Goal: Transaction & Acquisition: Purchase product/service

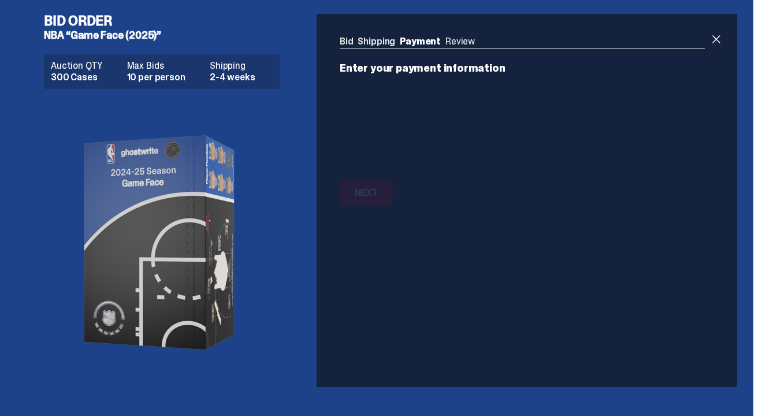
click at [440, 204] on div "Next Next" at bounding box center [522, 192] width 365 height 25
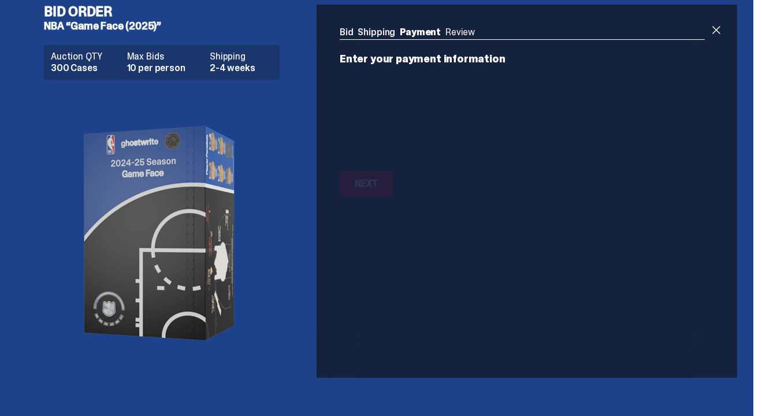
scroll to position [7, 0]
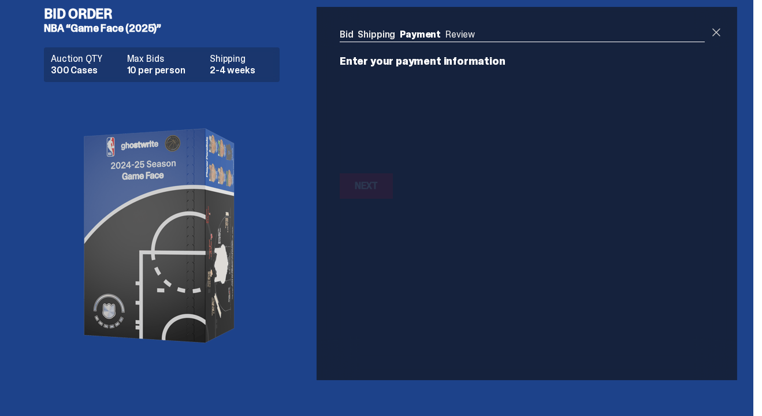
click at [719, 31] on span at bounding box center [716, 32] width 14 height 14
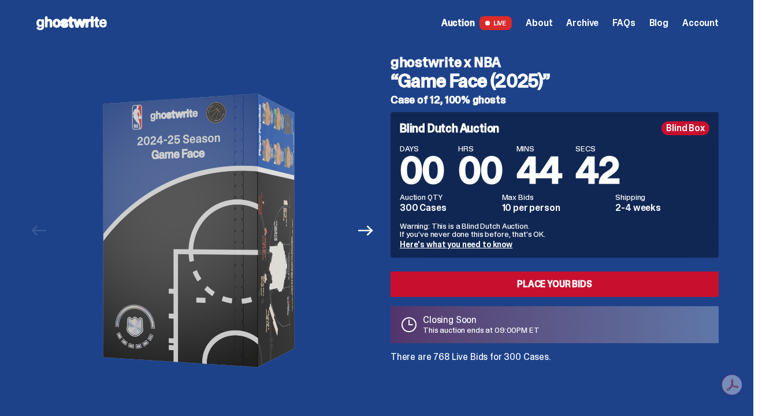
scroll to position [46, 0]
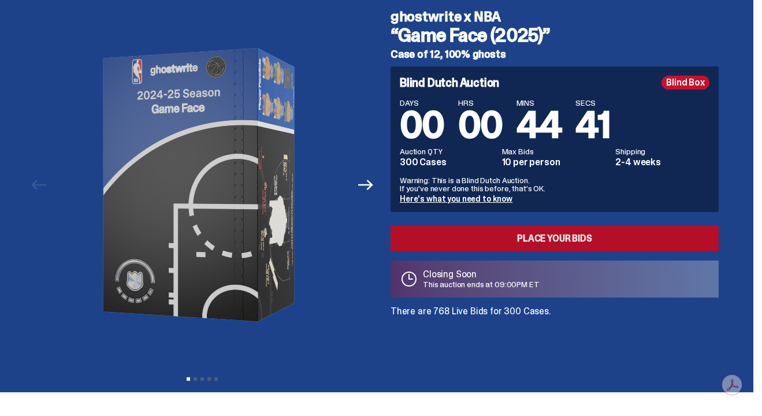
click at [504, 243] on link "Place your Bids" at bounding box center [554, 238] width 328 height 25
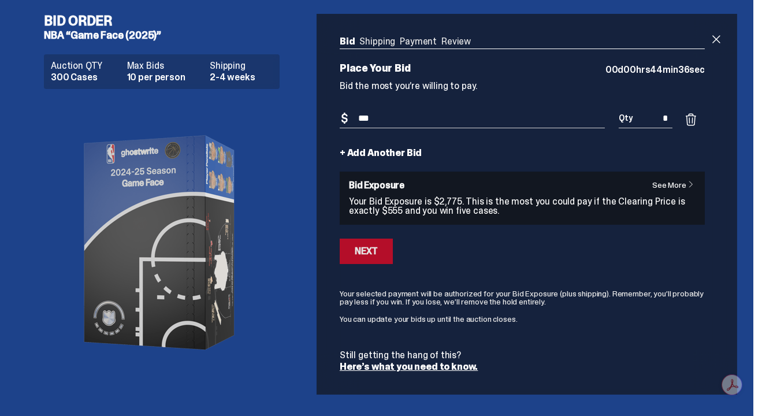
click at [377, 247] on div "Next" at bounding box center [366, 251] width 23 height 9
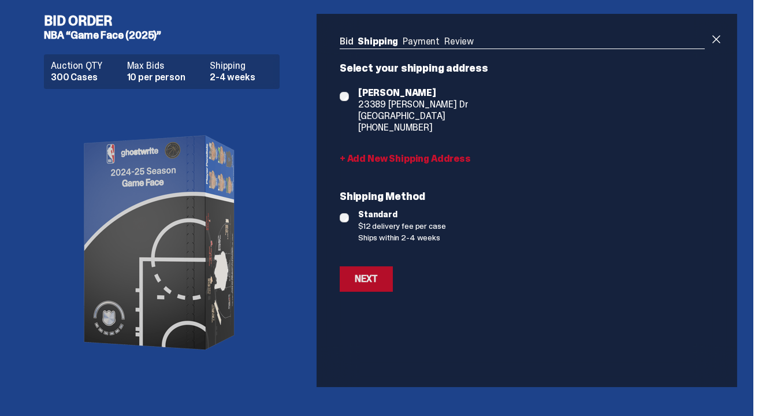
click at [364, 271] on button "Next" at bounding box center [366, 278] width 53 height 25
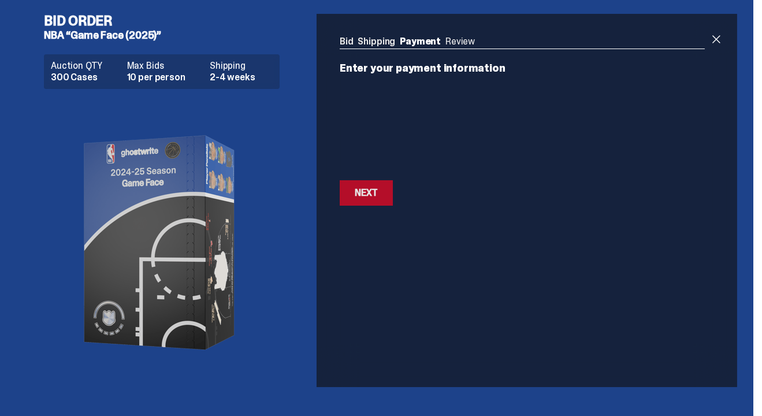
click at [375, 193] on div "Next" at bounding box center [366, 192] width 23 height 9
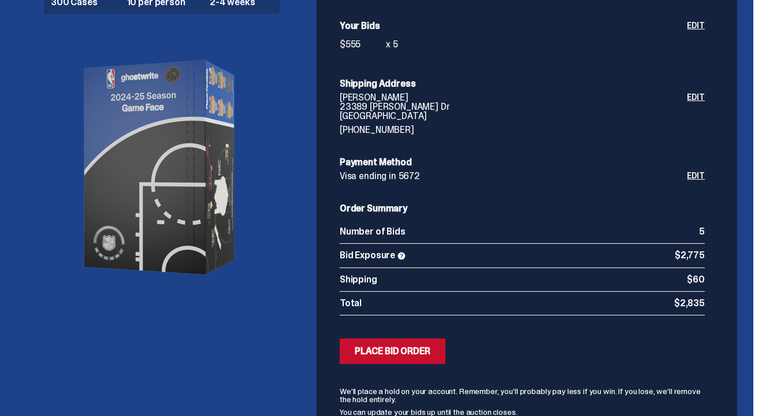
scroll to position [94, 0]
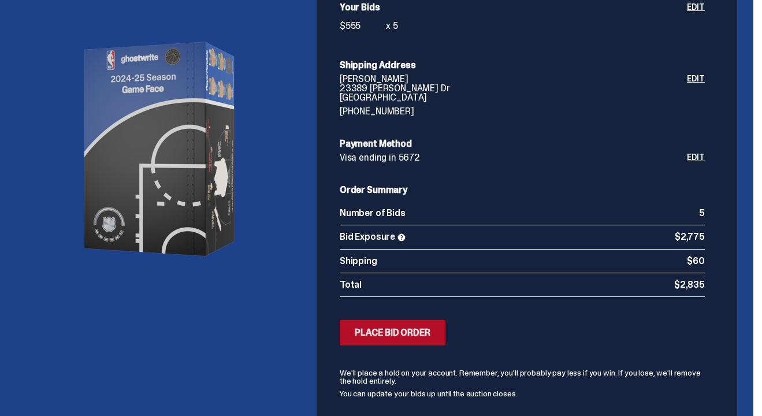
click at [411, 329] on div "Place Bid Order" at bounding box center [393, 332] width 76 height 9
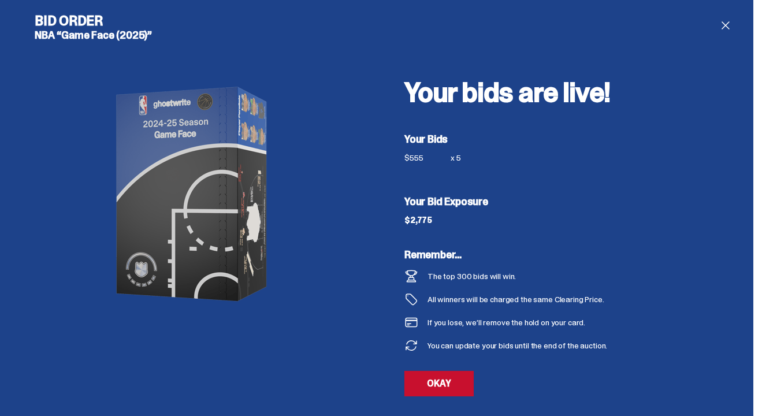
scroll to position [3, 0]
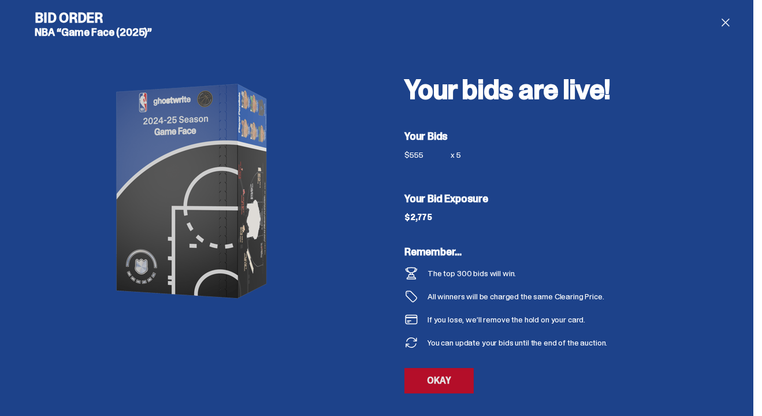
click at [449, 380] on link "OKAY" at bounding box center [438, 380] width 69 height 25
